Goal: Information Seeking & Learning: Learn about a topic

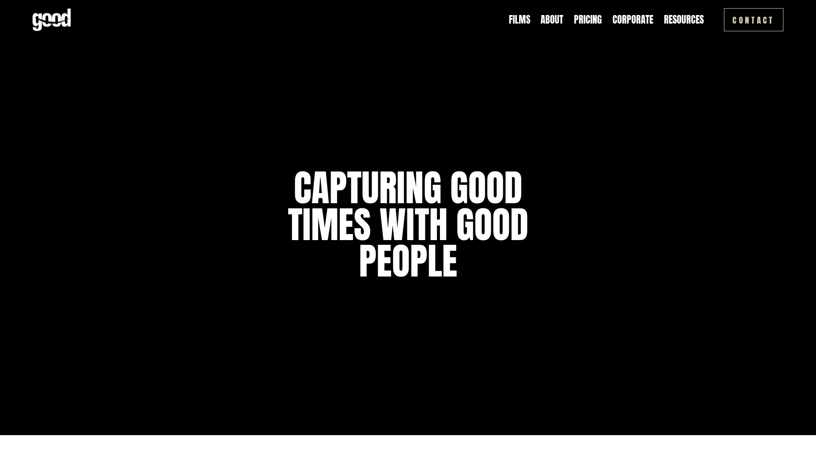
click at [637, 23] on link "Corporate" at bounding box center [633, 19] width 41 height 13
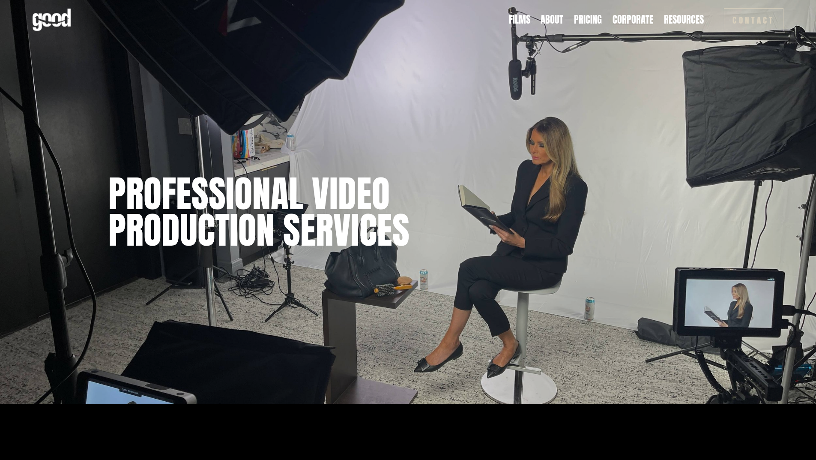
click at [458, 173] on div "Professional Video Production Services" at bounding box center [307, 197] width 398 height 101
click at [589, 24] on link "Pricing" at bounding box center [588, 19] width 28 height 13
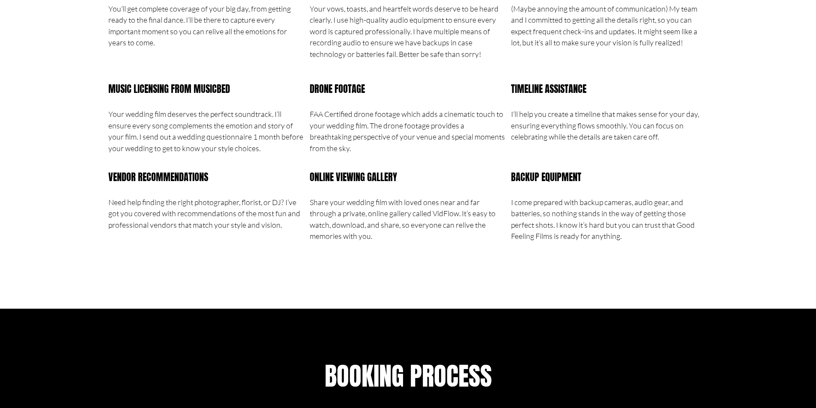
scroll to position [1156, 0]
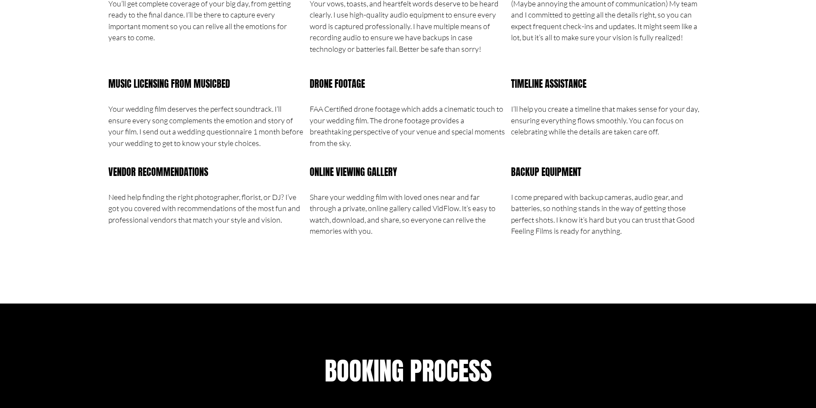
click at [781, 121] on div "What you are going to get! Full day coverage You’ll get complete coverage of yo…" at bounding box center [408, 75] width 816 height 347
click at [372, 137] on p "FAA Certified drone footage which adds a cinematic touch to your wedding film. …" at bounding box center [408, 125] width 197 height 45
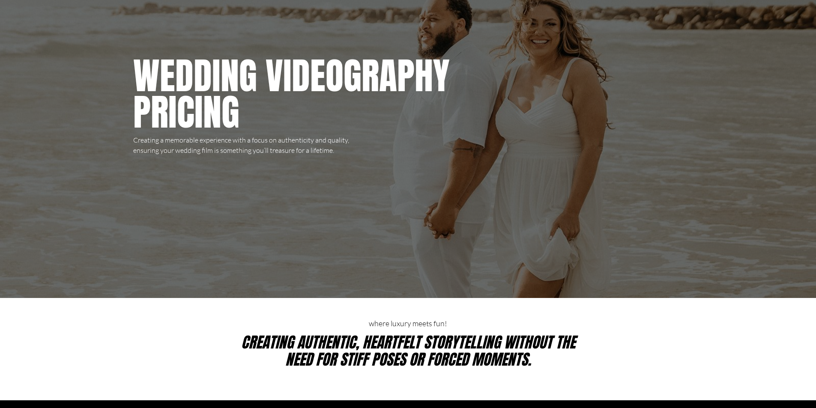
scroll to position [0, 0]
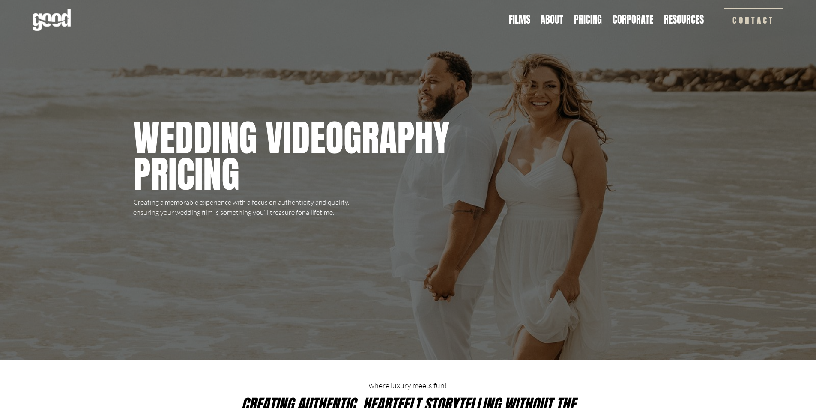
click at [632, 15] on link "Corporate" at bounding box center [633, 19] width 41 height 13
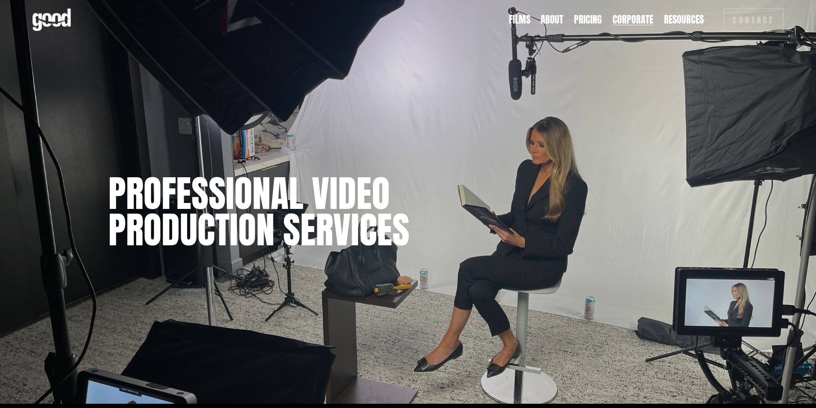
click at [149, 384] on div "Professional Video Production Services" at bounding box center [408, 221] width 816 height 365
click at [309, 369] on div "Professional Video Production Services" at bounding box center [408, 259] width 816 height 224
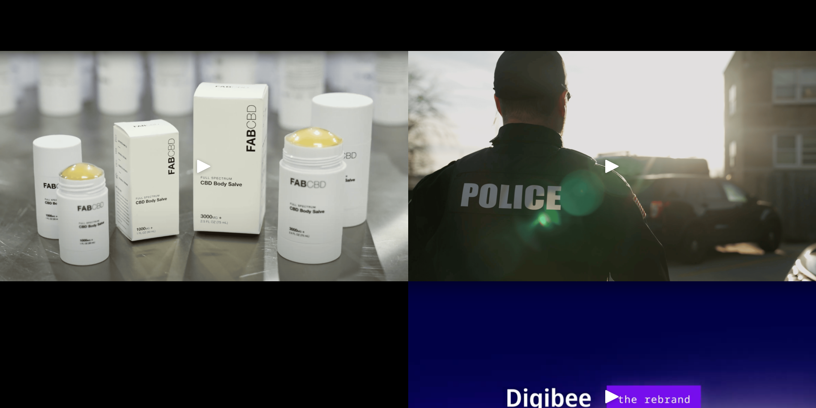
scroll to position [642, 0]
